Goal: Task Accomplishment & Management: Manage account settings

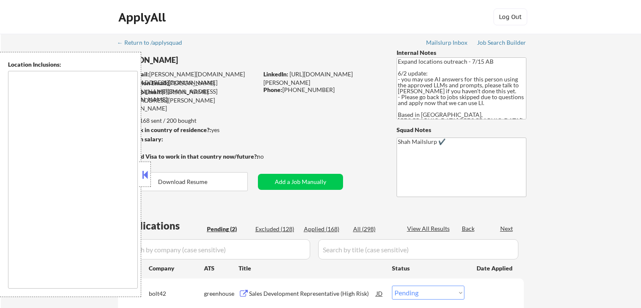
select select ""pending""
type textarea "[GEOGRAPHIC_DATA], ON [GEOGRAPHIC_DATA], ON [GEOGRAPHIC_DATA], ON [GEOGRAPHIC_D…"
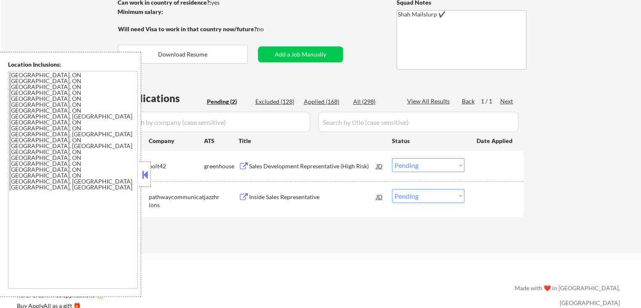
scroll to position [169, 0]
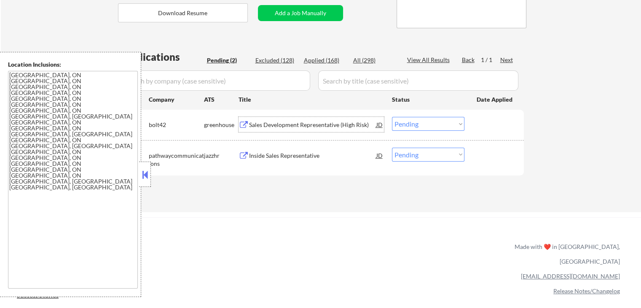
click at [267, 128] on div "Sales Development Representative (High Risk)" at bounding box center [312, 125] width 127 height 8
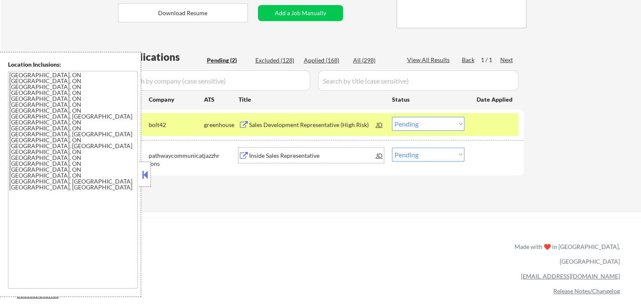
click at [256, 155] on div "Inside Sales Representative" at bounding box center [312, 155] width 127 height 8
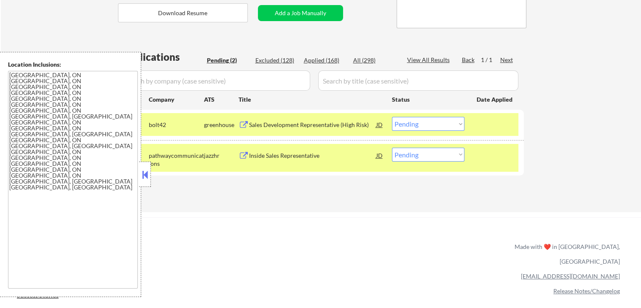
click at [145, 187] on div "Location Inclusions: [GEOGRAPHIC_DATA], ON [GEOGRAPHIC_DATA], ON [GEOGRAPHIC_DA…" at bounding box center [75, 174] width 151 height 245
click at [147, 176] on button at bounding box center [144, 174] width 9 height 13
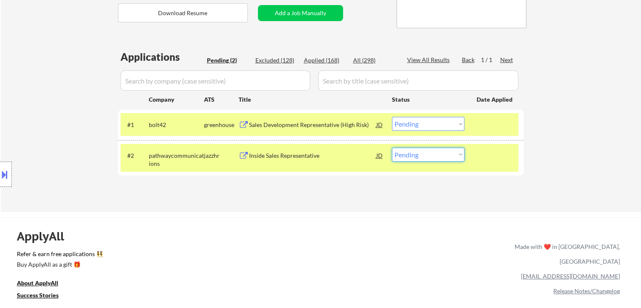
drag, startPoint x: 419, startPoint y: 154, endPoint x: 420, endPoint y: 161, distance: 6.5
click at [419, 154] on select "Choose an option... Pending Applied Excluded (Questions) Excluded (Expired) Exc…" at bounding box center [428, 155] width 73 height 14
select select ""applied""
click at [392, 148] on select "Choose an option... Pending Applied Excluded (Questions) Excluded (Expired) Exc…" at bounding box center [428, 155] width 73 height 14
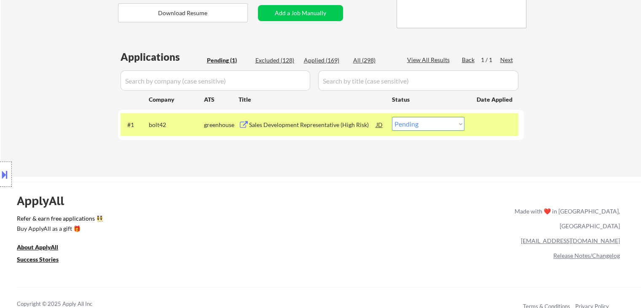
click at [417, 127] on select "Choose an option... Pending Applied Excluded (Questions) Excluded (Expired) Exc…" at bounding box center [428, 124] width 73 height 14
select select ""applied""
click at [392, 117] on select "Choose an option... Pending Applied Excluded (Questions) Excluded (Expired) Exc…" at bounding box center [428, 124] width 73 height 14
